Goal: Obtain resource: Obtain resource

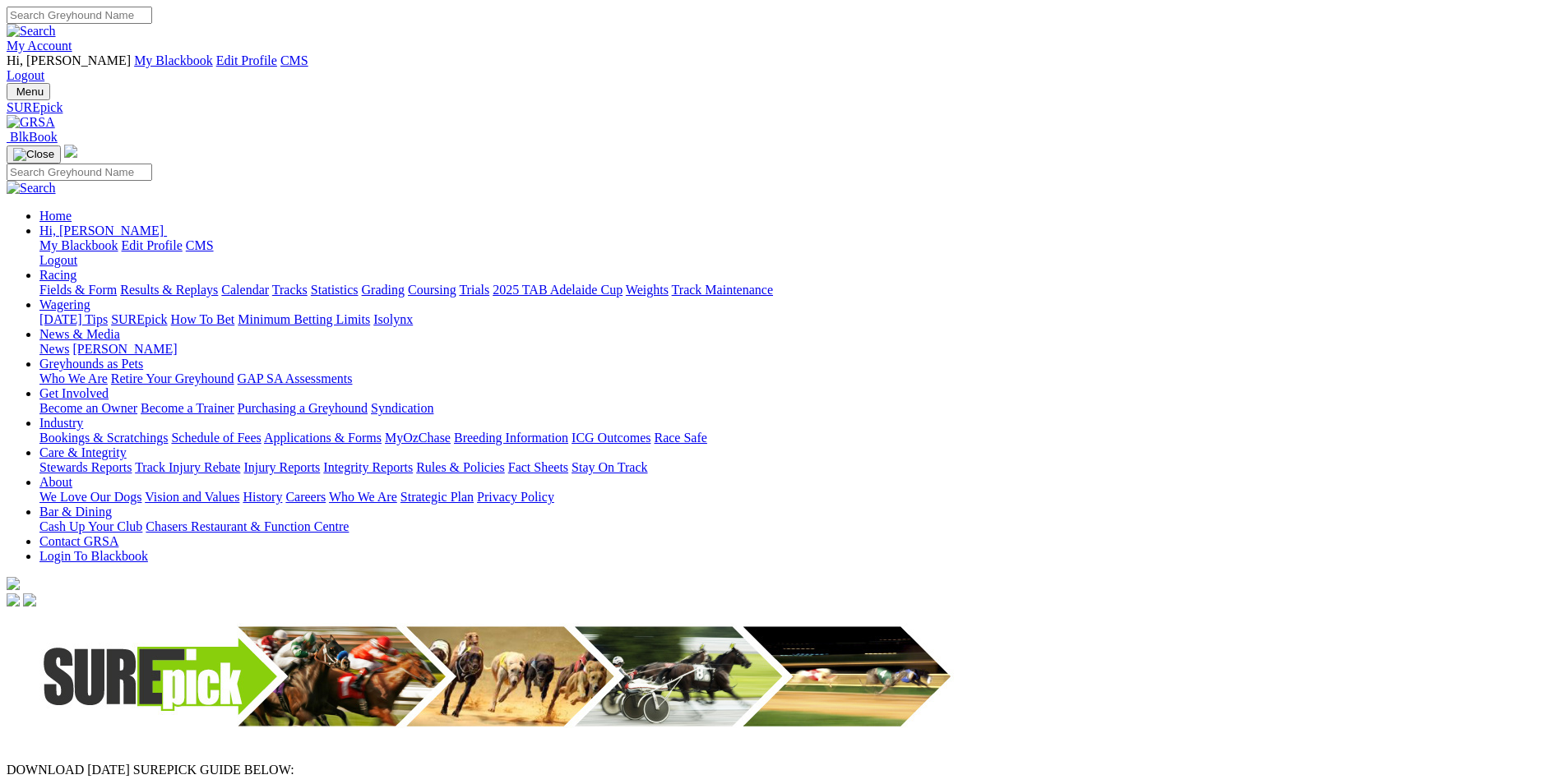
click at [55, 115] on link at bounding box center [30, 122] width 48 height 14
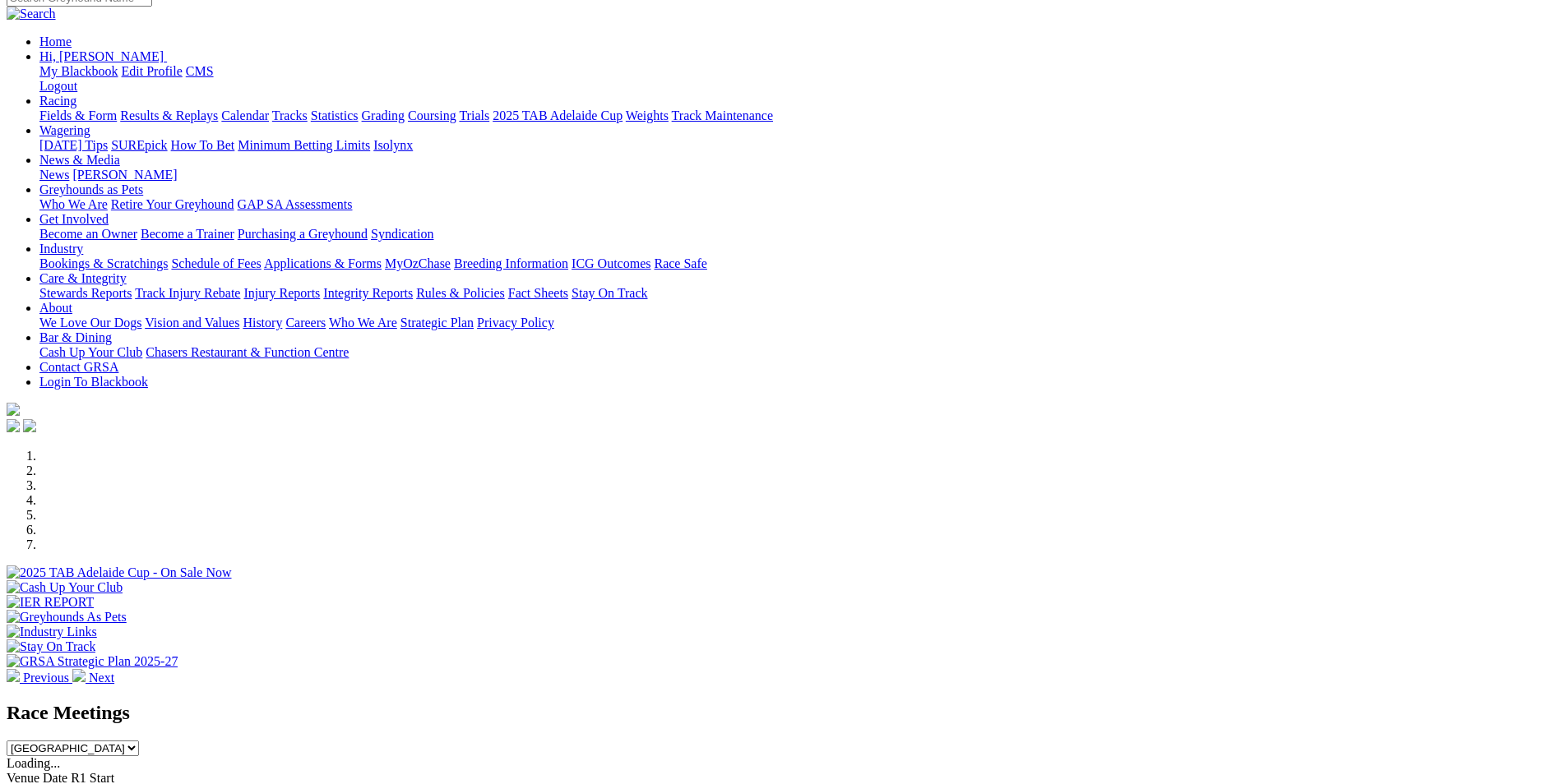
scroll to position [411, 0]
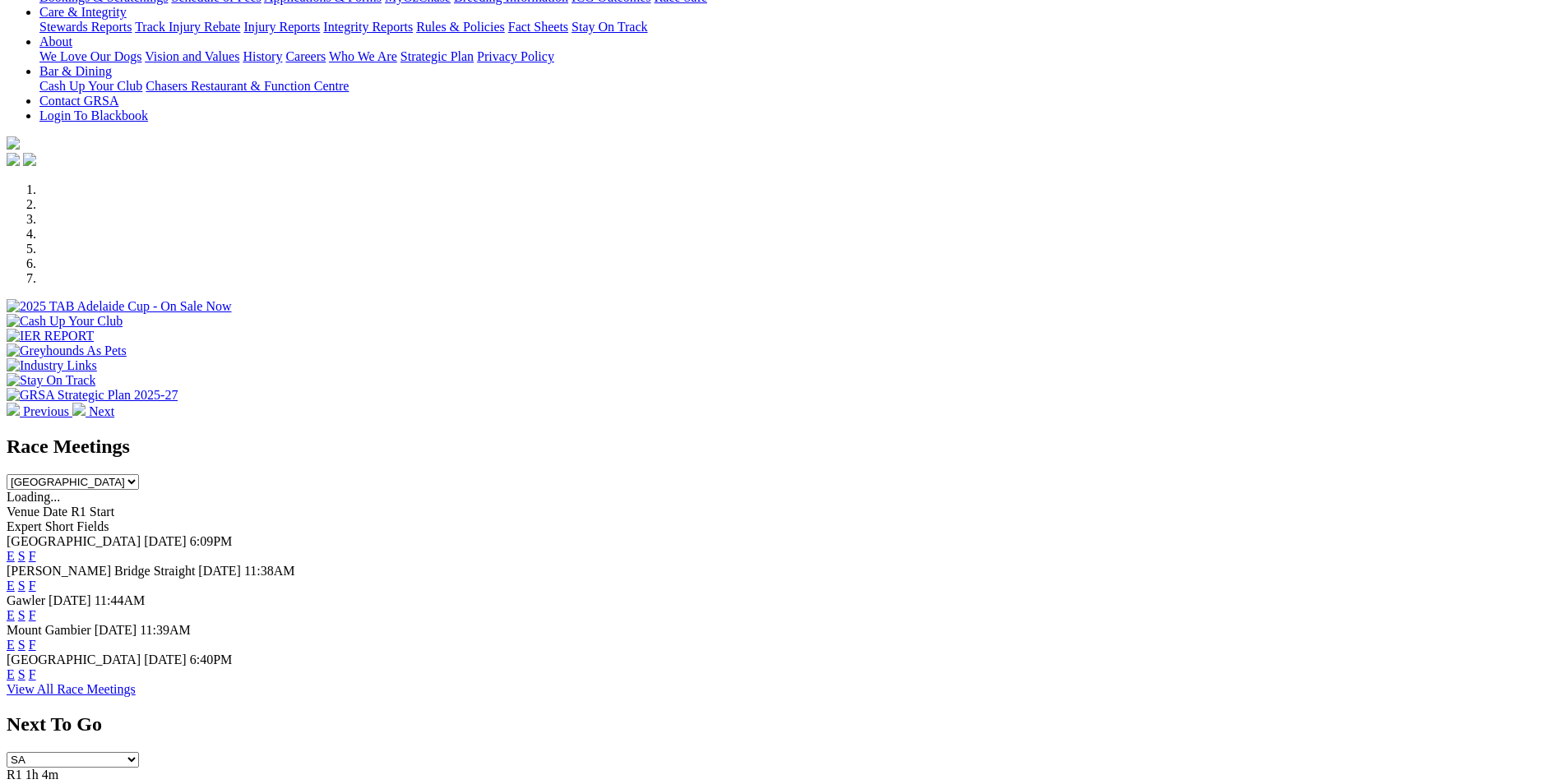
click at [15, 550] on link "E" at bounding box center [10, 557] width 8 height 14
